Goal: Task Accomplishment & Management: Manage account settings

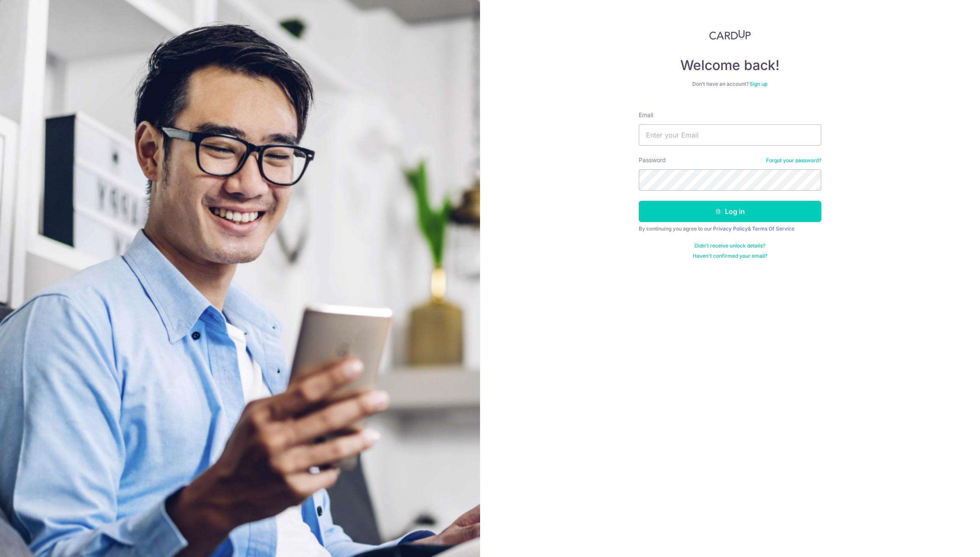
click at [675, 130] on input "Email" at bounding box center [730, 134] width 183 height 21
type input "[EMAIL_ADDRESS][DOMAIN_NAME]"
click at [639, 201] on button "Log in" at bounding box center [730, 211] width 183 height 21
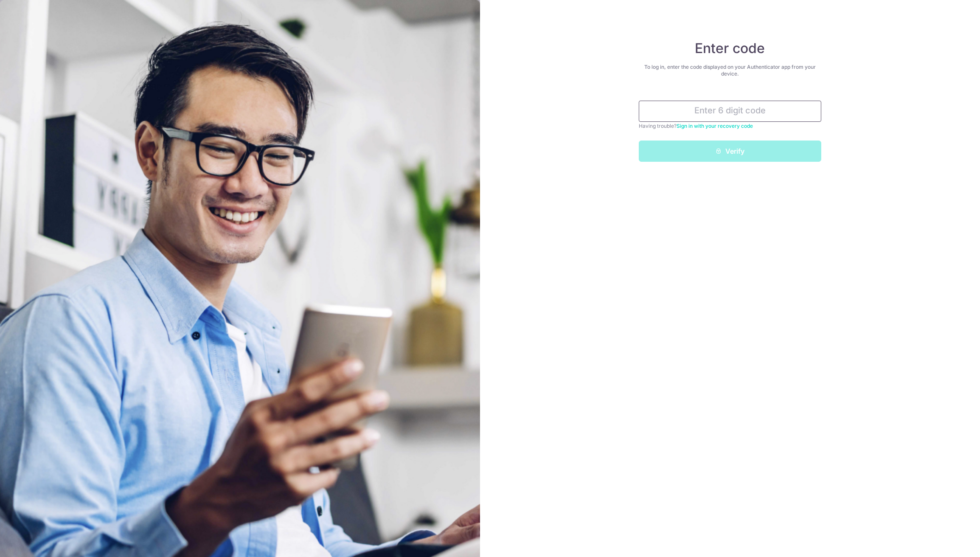
click at [735, 101] on input "text" at bounding box center [730, 111] width 183 height 21
click at [777, 117] on input "text" at bounding box center [730, 111] width 183 height 21
type input "2"
type input "392497"
click at [639, 141] on button "Verify" at bounding box center [730, 151] width 183 height 21
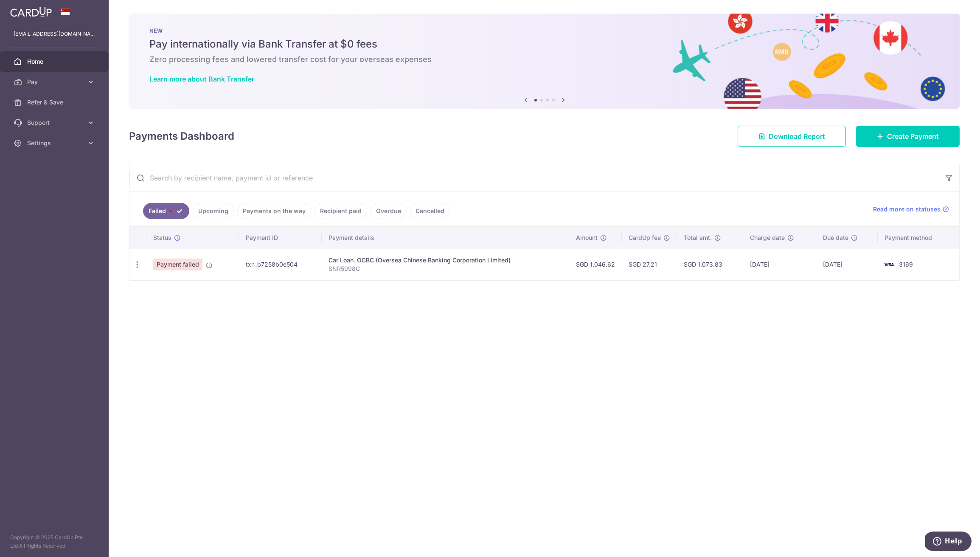
drag, startPoint x: 471, startPoint y: 277, endPoint x: 467, endPoint y: 277, distance: 4.3
click at [467, 277] on td "Car Loan. OCBC (Oversea Chinese Banking Corporation Limited) SNR5998C" at bounding box center [446, 264] width 248 height 31
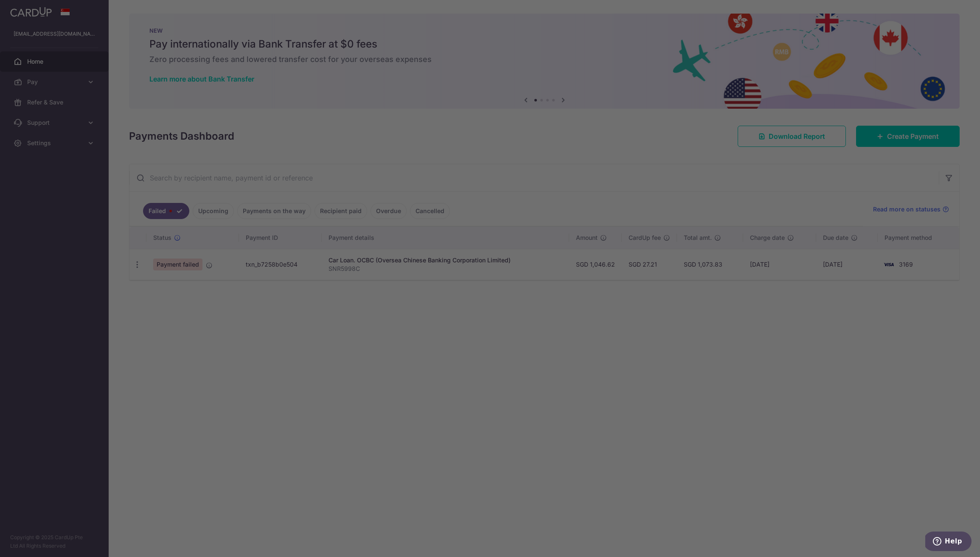
click at [133, 267] on div at bounding box center [495, 281] width 990 height 563
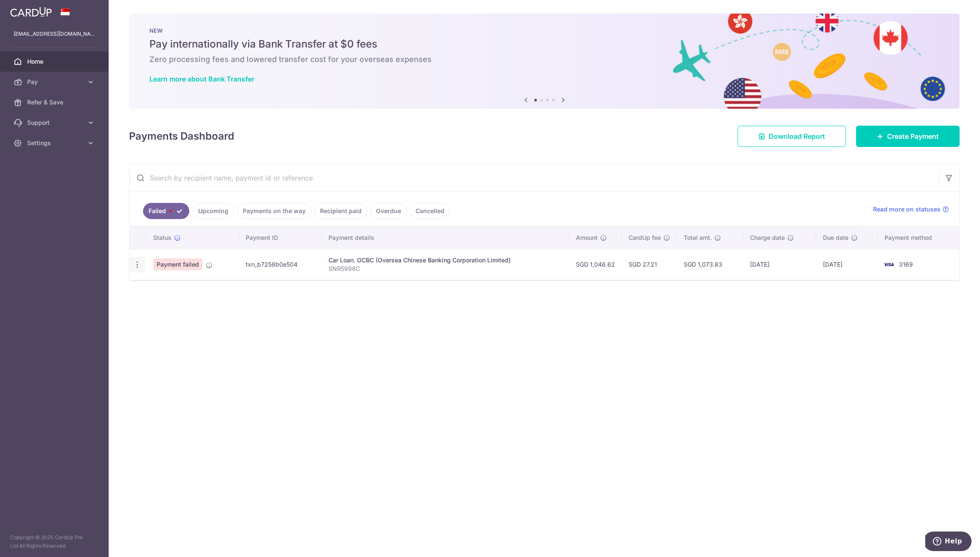
click at [139, 262] on icon "button" at bounding box center [137, 264] width 9 height 9
click at [154, 284] on span "Update payment" at bounding box center [183, 288] width 58 height 10
radio input "true"
type input "1,046.62"
type input "SNR5998C"
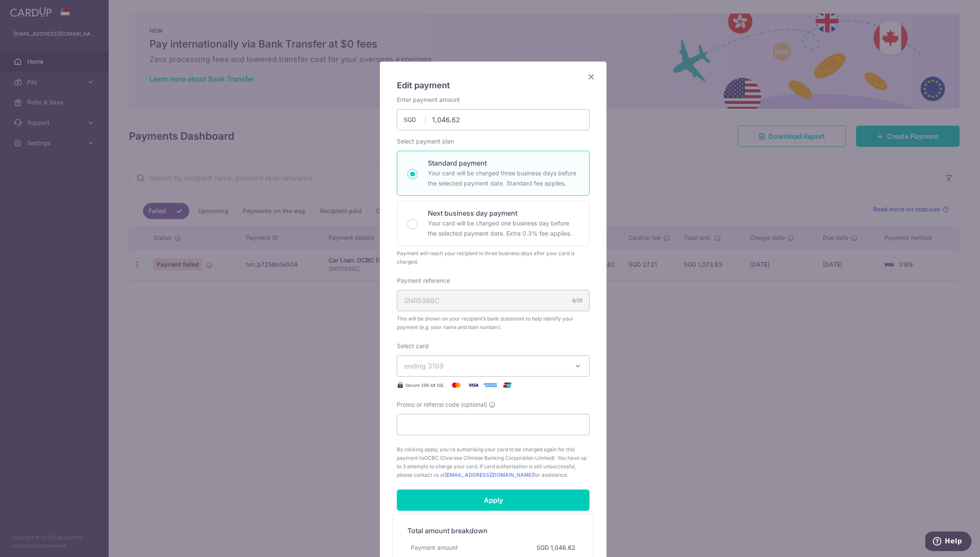
click at [477, 357] on button "ending 3169" at bounding box center [493, 365] width 193 height 21
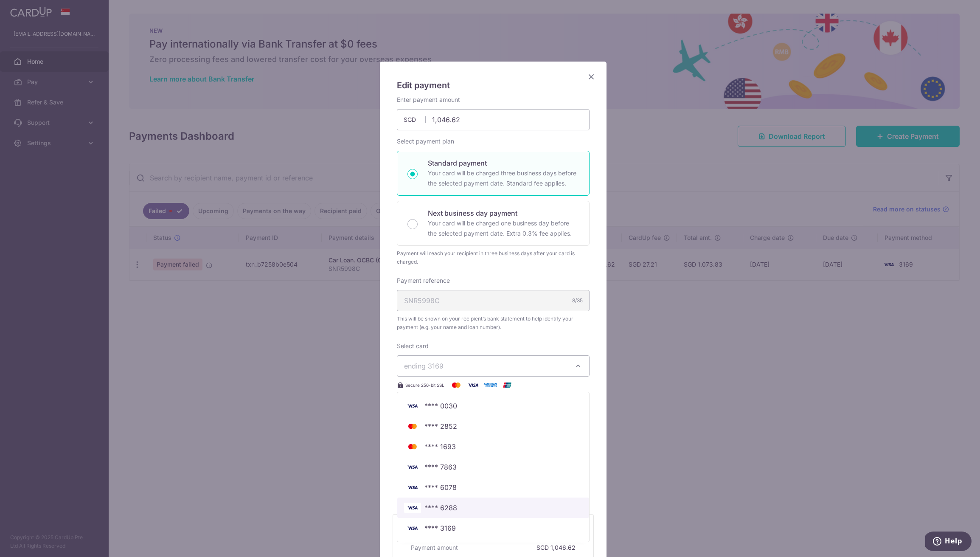
click at [463, 501] on link "**** 6288" at bounding box center [493, 508] width 192 height 20
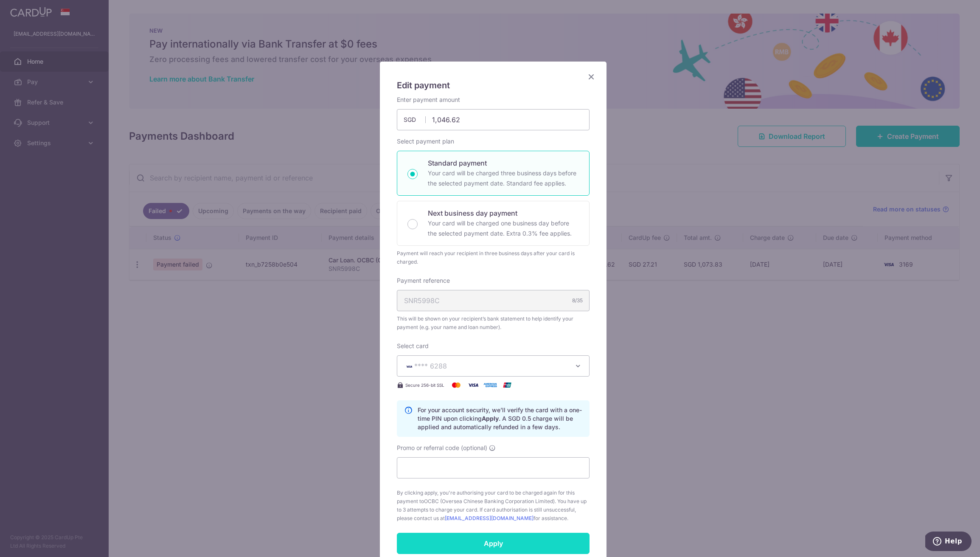
click at [484, 537] on input "Apply" at bounding box center [493, 543] width 193 height 21
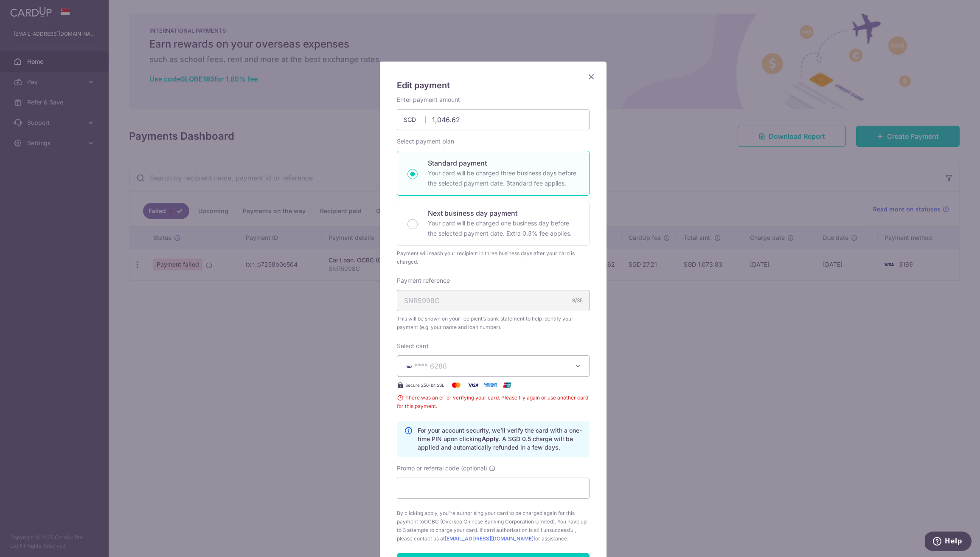
scroll to position [2, 0]
click at [531, 364] on span "**** 6288" at bounding box center [485, 364] width 163 height 10
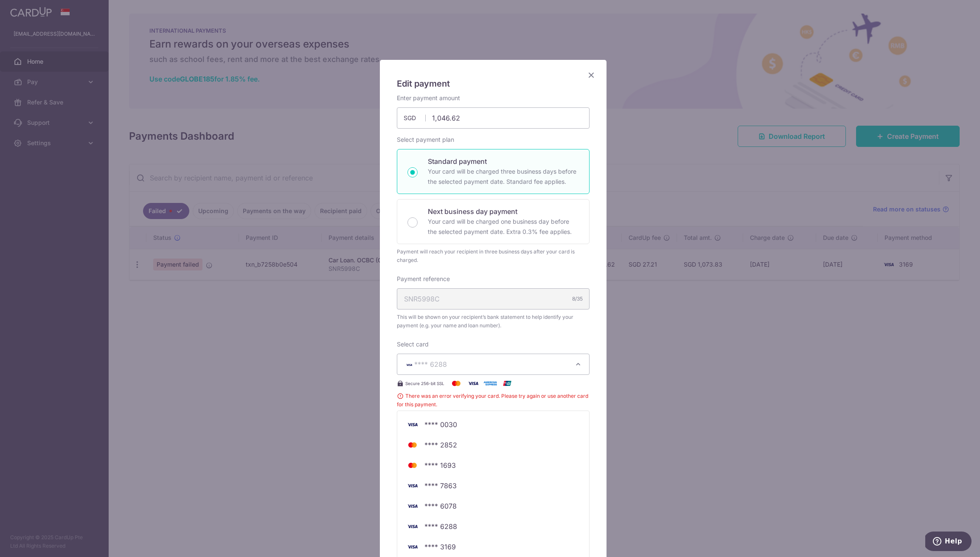
click at [531, 363] on span "**** 6288" at bounding box center [485, 364] width 163 height 10
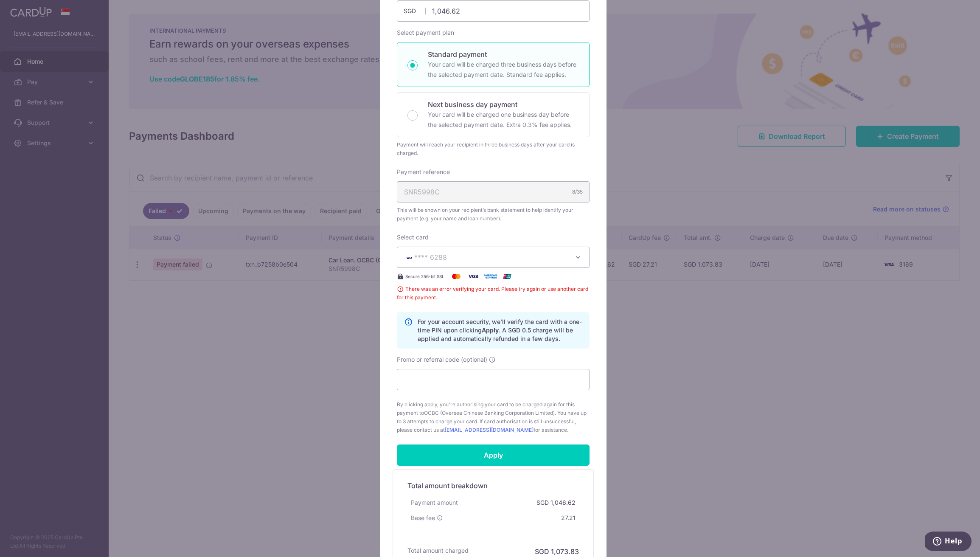
scroll to position [194, 0]
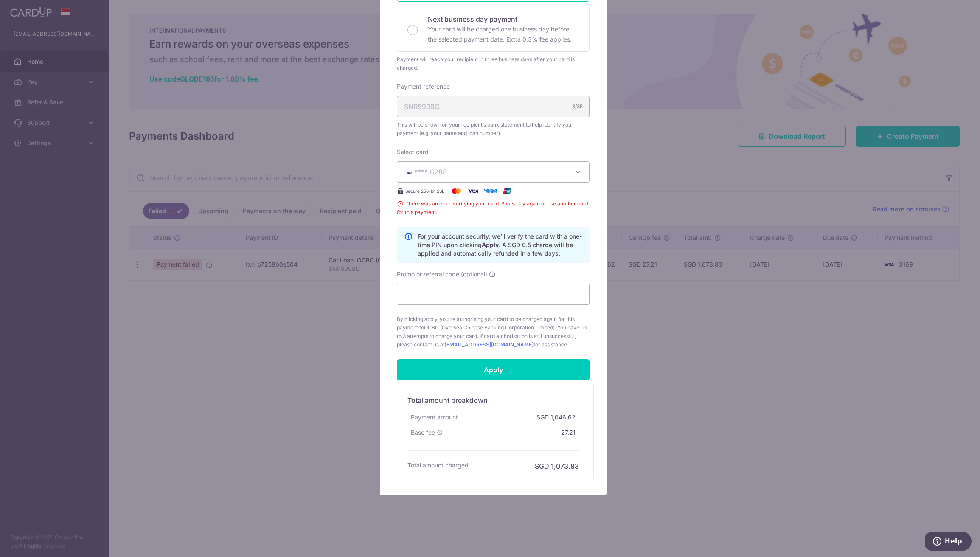
click at [673, 354] on div "Edit payment By clicking apply, you will make changes to all payments to OCBC (…" at bounding box center [490, 278] width 980 height 557
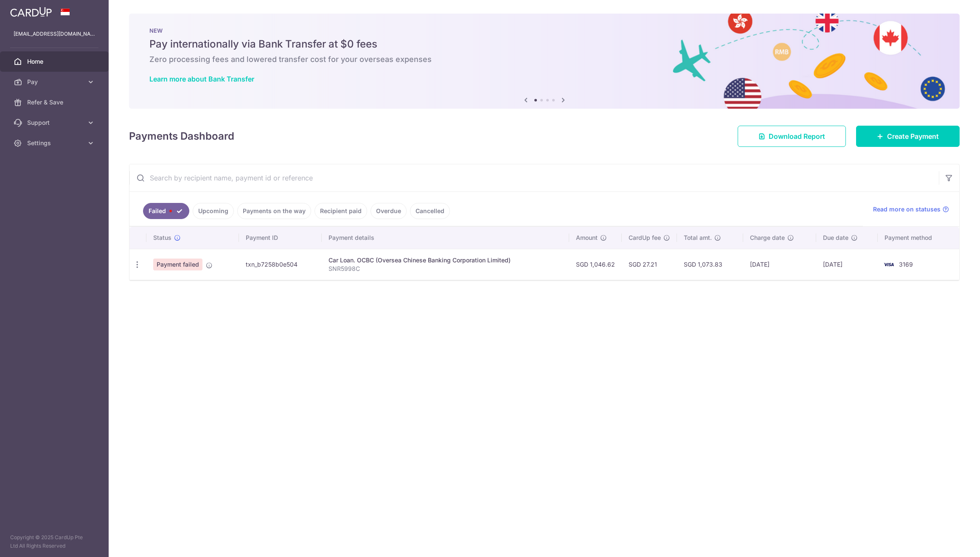
click at [539, 261] on div "Car Loan. OCBC (Oversea Chinese Banking Corporation Limited)" at bounding box center [446, 260] width 234 height 8
click at [142, 264] on div "Update payment" at bounding box center [137, 265] width 16 height 16
click at [141, 265] on div "Update payment" at bounding box center [137, 265] width 16 height 16
click at [138, 265] on icon "button" at bounding box center [137, 264] width 9 height 9
click at [160, 288] on span "Update payment" at bounding box center [183, 288] width 58 height 10
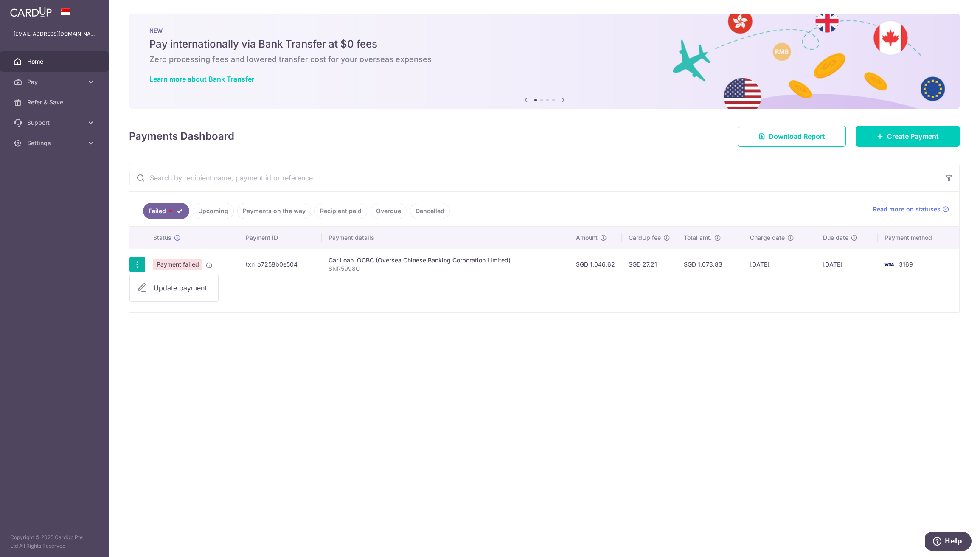
radio input "true"
type input "1,046.62"
type input "SNR5998C"
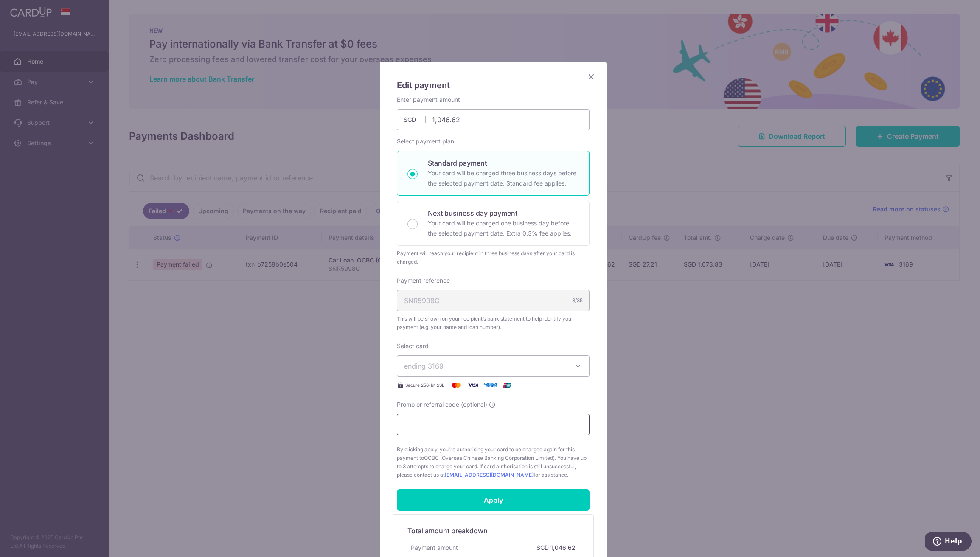
click at [491, 422] on input "Promo or referral code (optional)" at bounding box center [493, 424] width 193 height 21
type input "recurring185"
click at [448, 363] on span "ending 3169" at bounding box center [485, 366] width 163 height 10
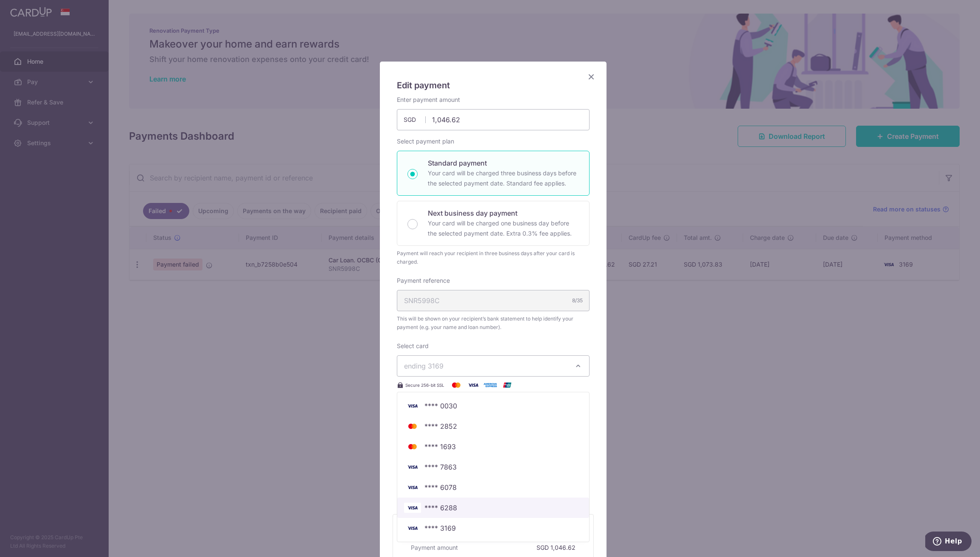
click at [511, 512] on span "**** 6288" at bounding box center [493, 508] width 178 height 10
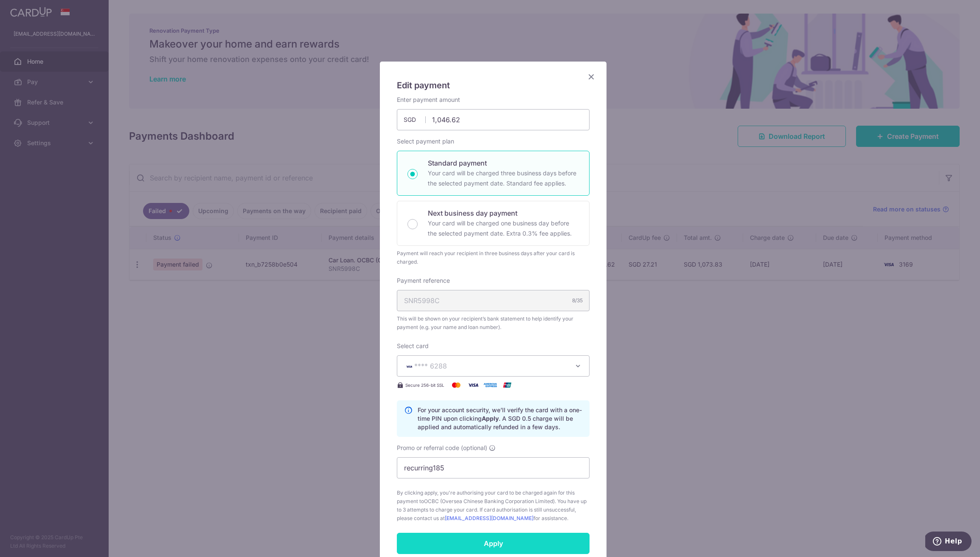
click at [511, 543] on input "Apply" at bounding box center [493, 543] width 193 height 21
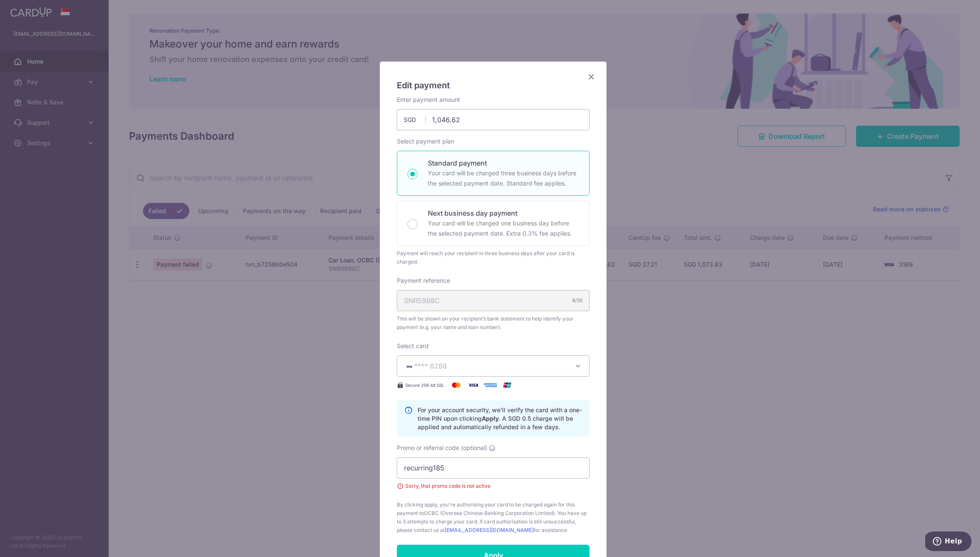
click at [702, 459] on div "Edit payment By clicking apply, you will make changes to all payments to OCBC (…" at bounding box center [490, 278] width 980 height 557
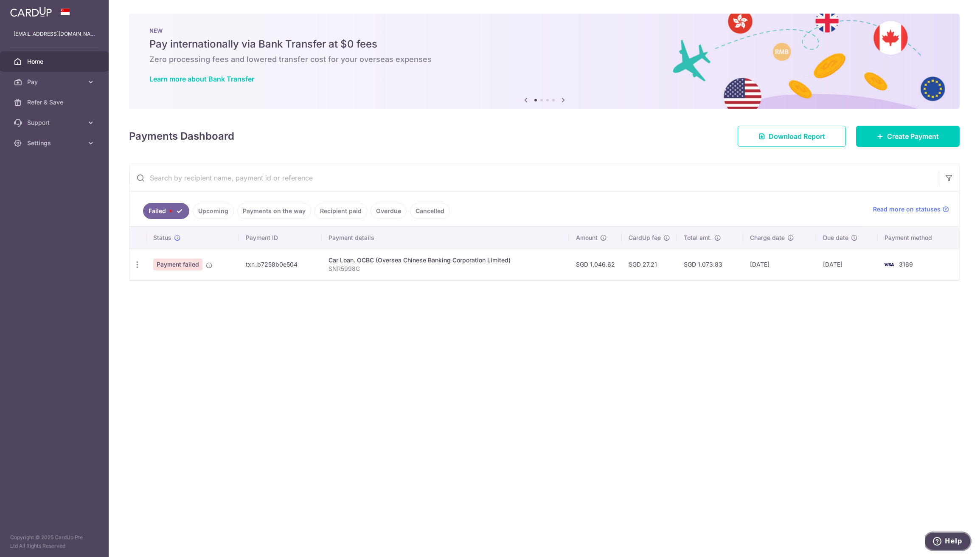
click at [943, 549] on button "Help" at bounding box center [948, 542] width 48 height 20
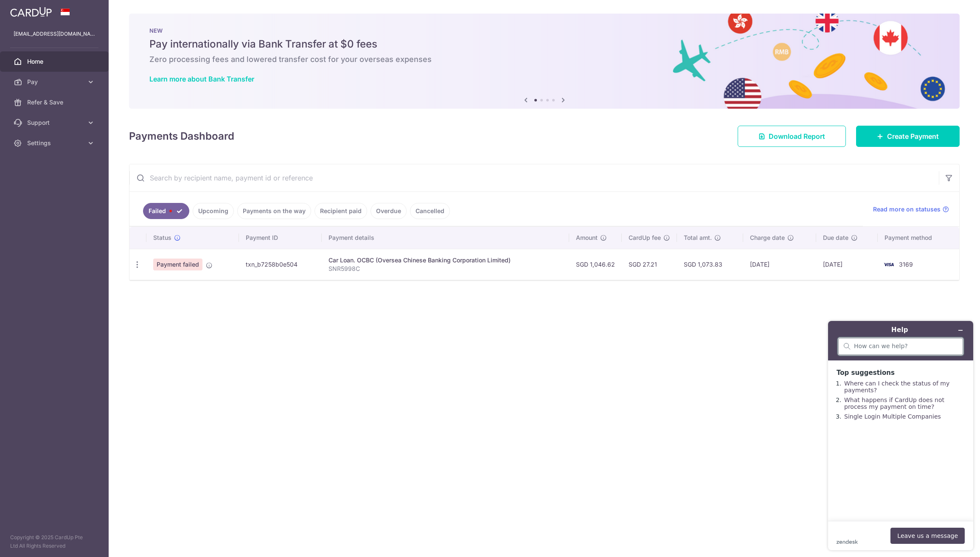
click at [883, 346] on input "search" at bounding box center [906, 347] width 104 height 8
type input "promo"
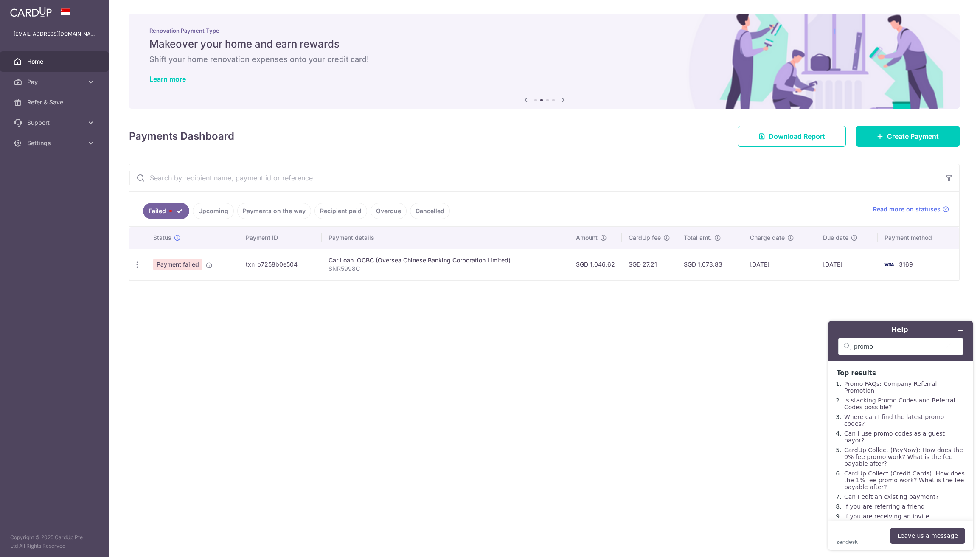
click at [869, 414] on link "Where can I find the latest promo codes?" at bounding box center [894, 421] width 100 height 14
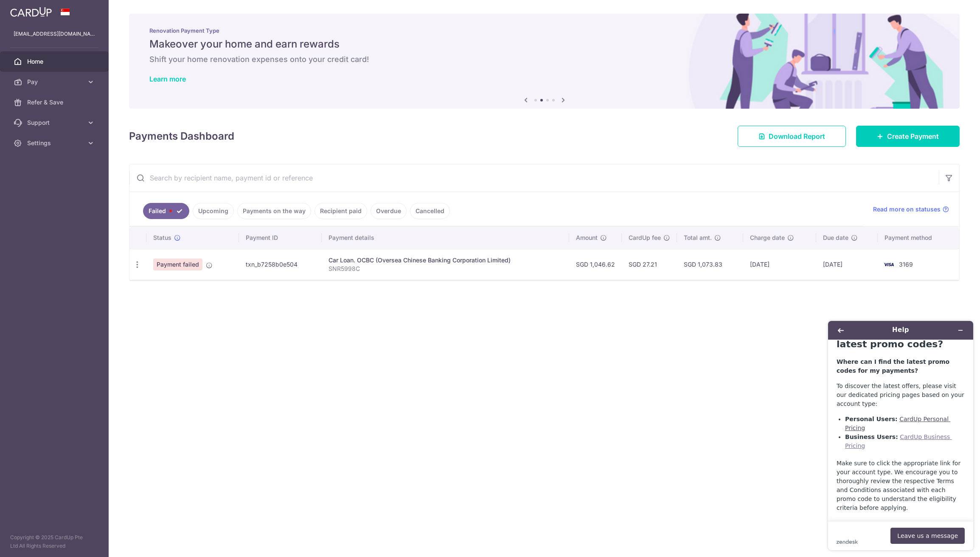
scroll to position [31, 0]
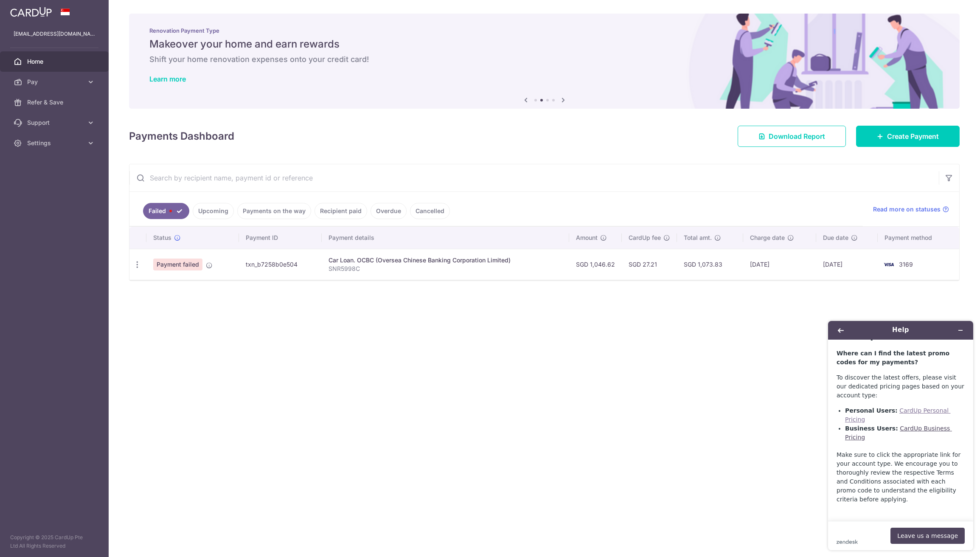
click at [941, 410] on link "CardUp Personal Pricing" at bounding box center [898, 415] width 106 height 16
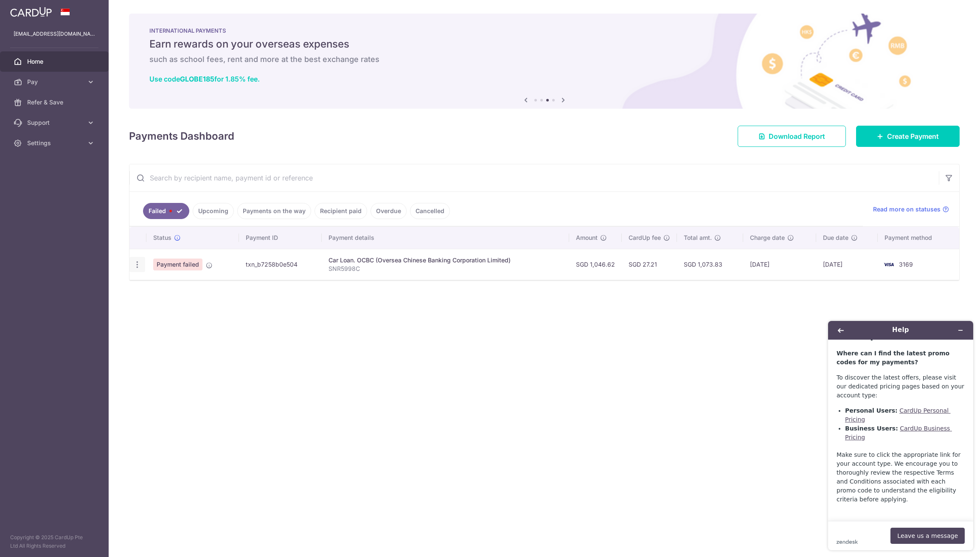
drag, startPoint x: 130, startPoint y: 273, endPoint x: 142, endPoint y: 265, distance: 14.4
click at [130, 272] on td "Update payment" at bounding box center [137, 264] width 17 height 31
click at [149, 262] on td "Payment failed" at bounding box center [192, 264] width 93 height 31
click at [135, 266] on icon "button" at bounding box center [137, 264] width 9 height 9
click at [160, 293] on span "Update payment" at bounding box center [183, 288] width 58 height 10
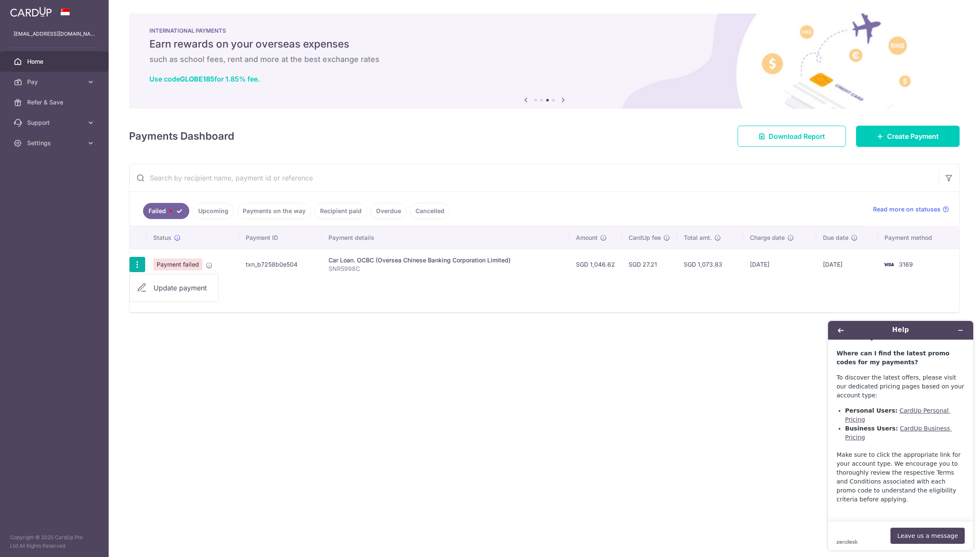
radio input "true"
type input "1,046.62"
type input "SNR5998C"
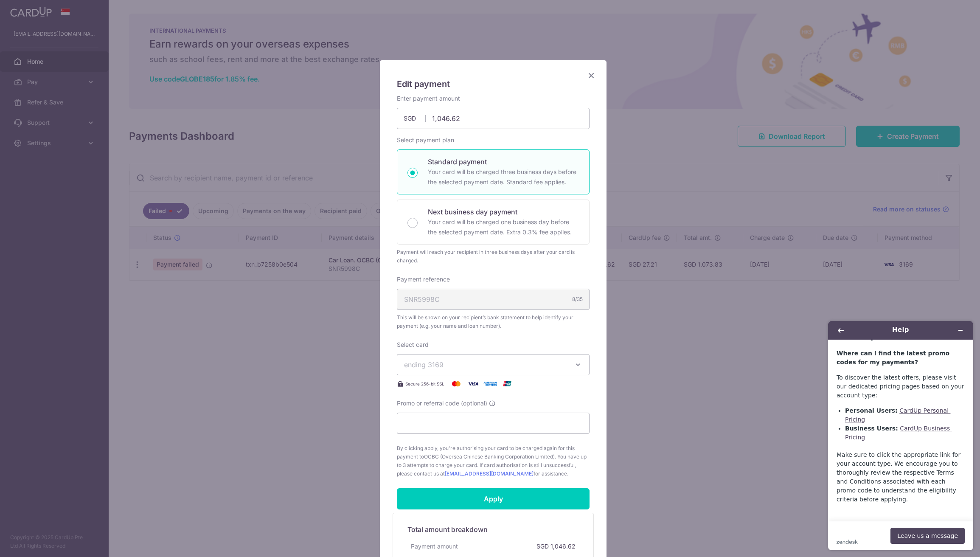
scroll to position [2, 0]
click at [438, 417] on input "Promo or referral code (optional)" at bounding box center [493, 422] width 193 height 21
paste input "3HOME25R"
type input "3HOME25R"
click at [466, 366] on span "ending 3169" at bounding box center [485, 364] width 163 height 10
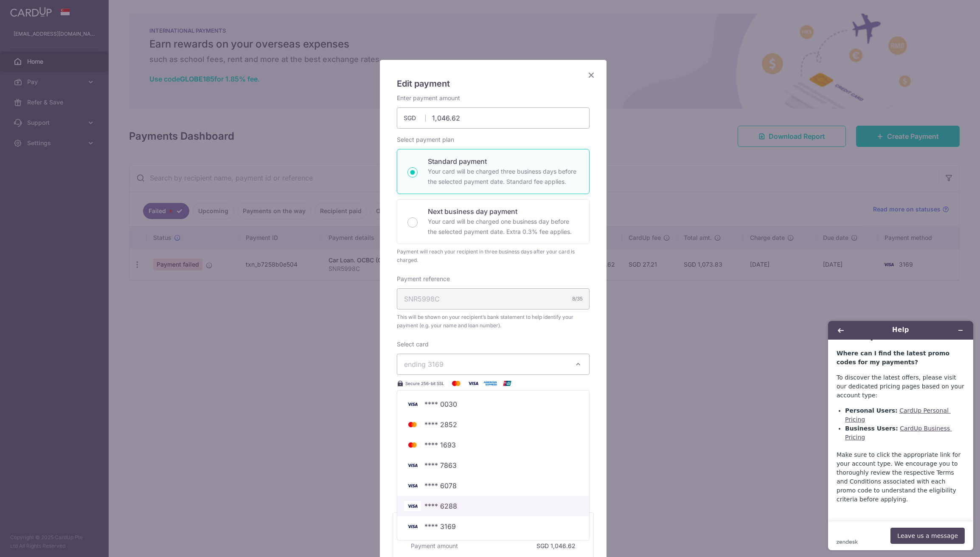
click at [450, 514] on link "**** 6288" at bounding box center [493, 506] width 192 height 20
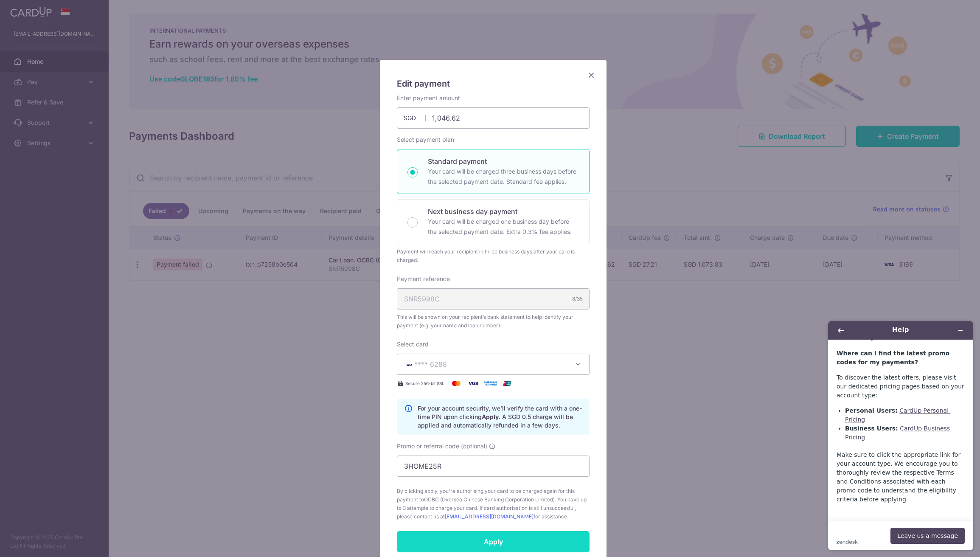
click at [456, 535] on input "Apply" at bounding box center [493, 541] width 193 height 21
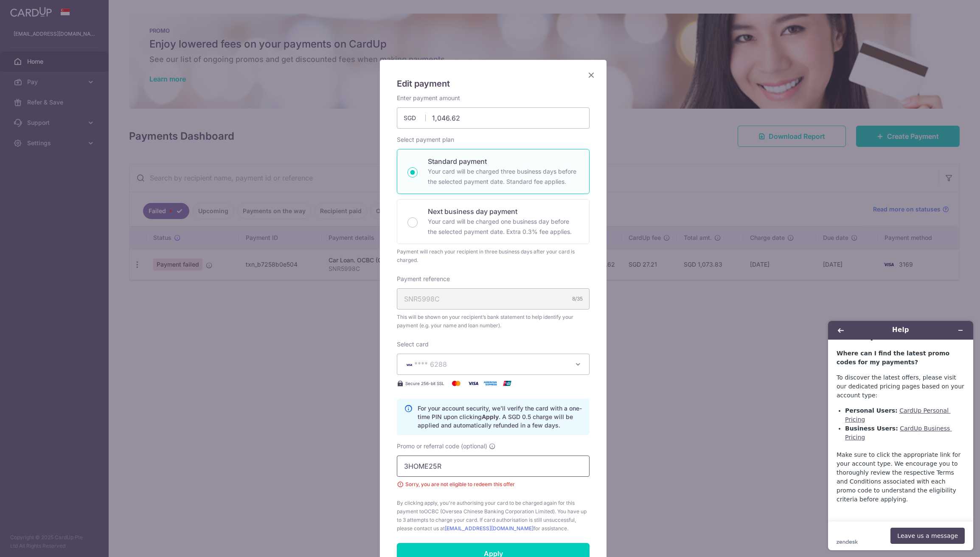
click at [456, 473] on input "3HOME25R" at bounding box center [493, 466] width 193 height 21
drag, startPoint x: 684, startPoint y: 431, endPoint x: 693, endPoint y: 427, distance: 9.3
click at [684, 431] on div "Edit payment By clicking apply, you will make changes to all payments to OCBC (…" at bounding box center [490, 278] width 980 height 557
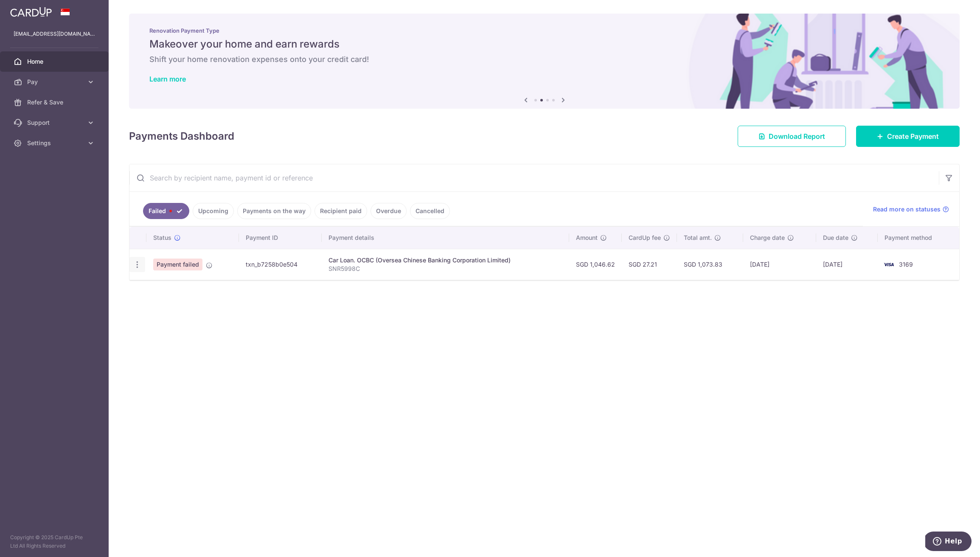
click at [137, 265] on icon "button" at bounding box center [137, 264] width 9 height 9
click at [194, 290] on span "Update payment" at bounding box center [183, 288] width 58 height 10
radio input "true"
type input "1,046.62"
type input "SNR5998C"
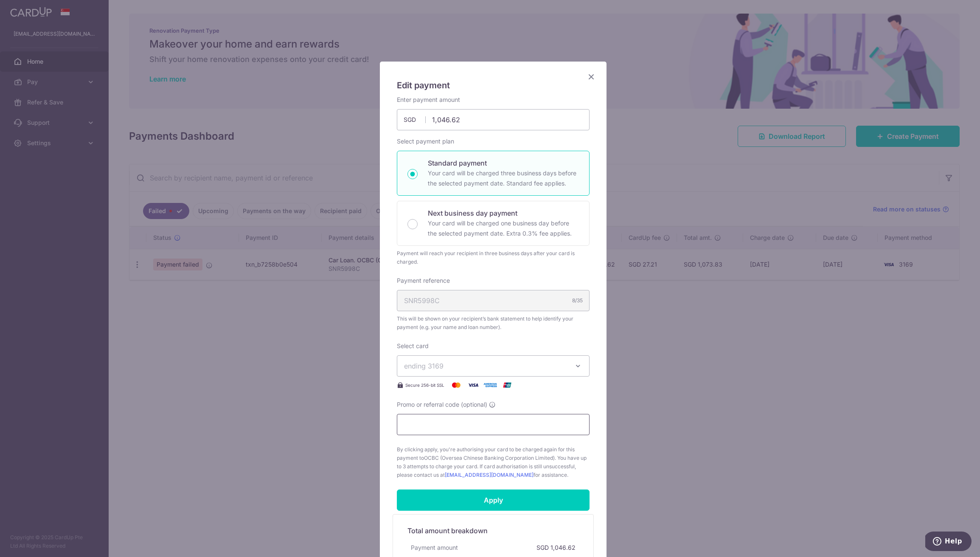
click at [450, 425] on input "Promo or referral code (optional)" at bounding box center [493, 424] width 193 height 21
paste input "REC185"
type input "REC185"
click at [479, 375] on button "ending 3169" at bounding box center [493, 365] width 193 height 21
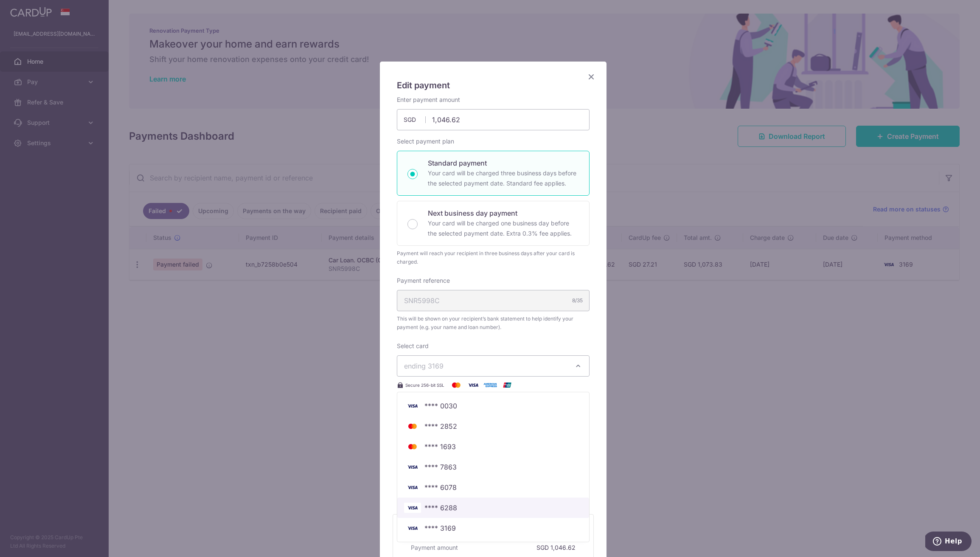
click at [451, 515] on link "**** 6288" at bounding box center [493, 508] width 192 height 20
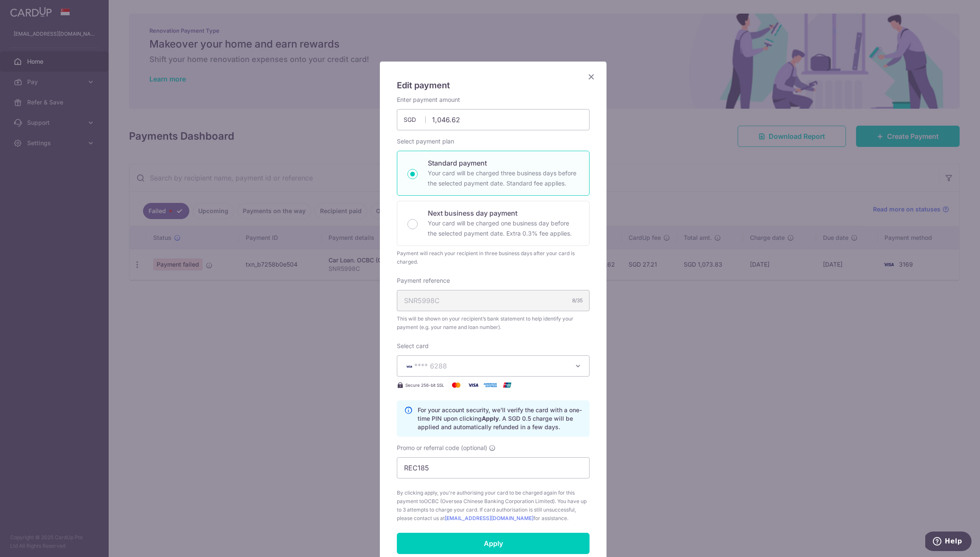
scroll to position [171, 0]
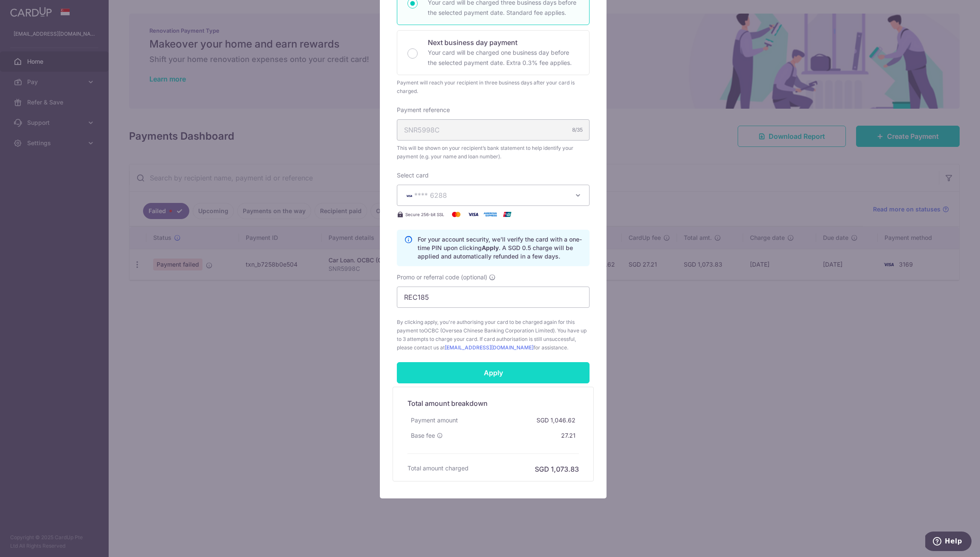
click at [515, 374] on input "Apply" at bounding box center [493, 372] width 193 height 21
